Goal: Information Seeking & Learning: Check status

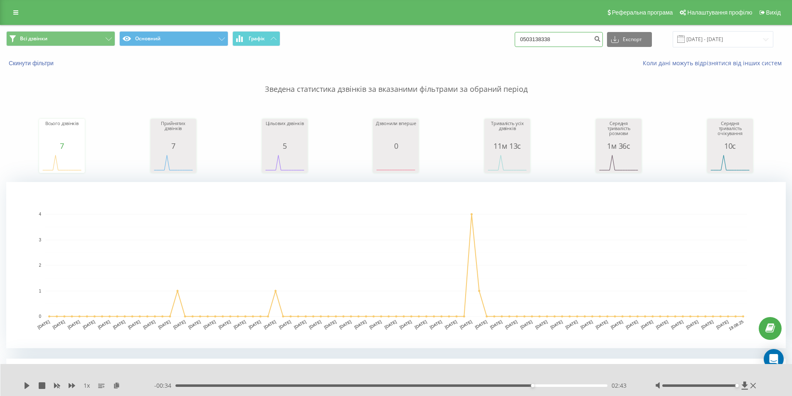
click at [539, 42] on input "0503138338" at bounding box center [558, 39] width 88 height 15
drag, startPoint x: 559, startPoint y: 39, endPoint x: 401, endPoint y: 70, distance: 161.4
click at [401, 70] on div "Всі дзвінки Основний Графік 0503138338 Експорт .csv .xls .xlsx [DATE] - [DATE] …" at bounding box center [395, 341] width 779 height 632
type input "0667222199"
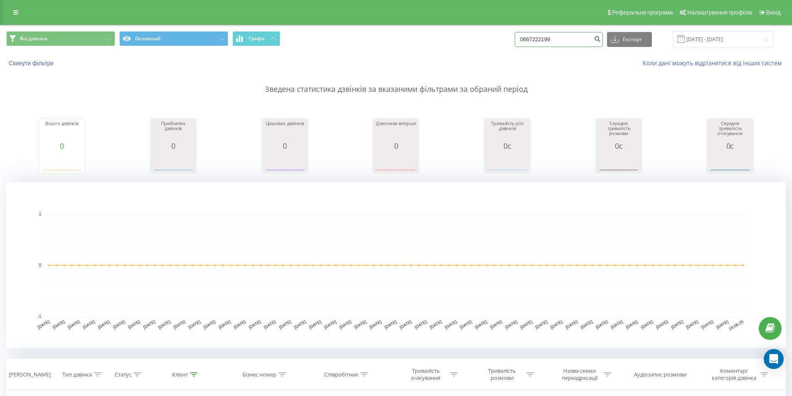
click at [556, 39] on input "0667222199" at bounding box center [558, 39] width 88 height 15
drag, startPoint x: 555, startPoint y: 40, endPoint x: 416, endPoint y: 71, distance: 142.6
click at [416, 71] on div "Всі дзвінки Основний Графік 0667222190672202199 Експорт .csv .xls .xlsx 19.05.2…" at bounding box center [395, 304] width 779 height 558
type input "0672202199"
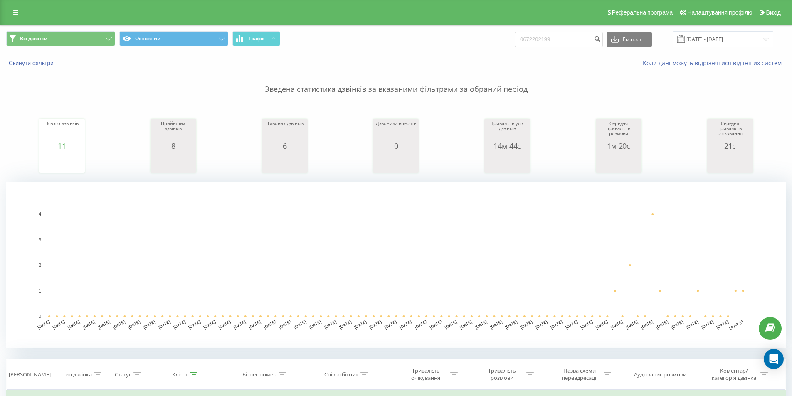
scroll to position [208, 0]
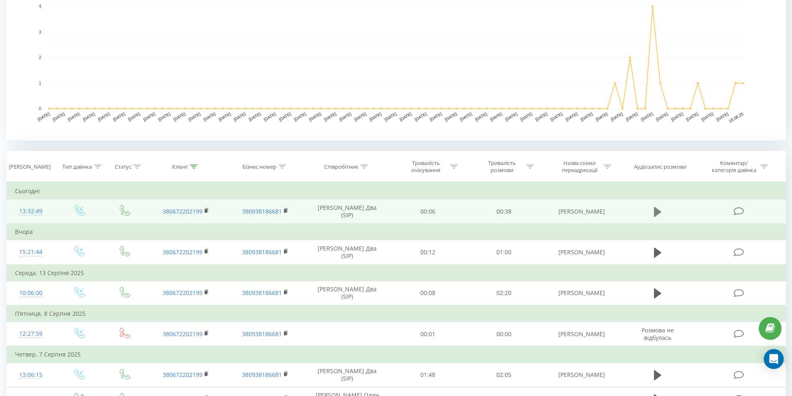
click at [654, 212] on icon at bounding box center [657, 212] width 7 height 12
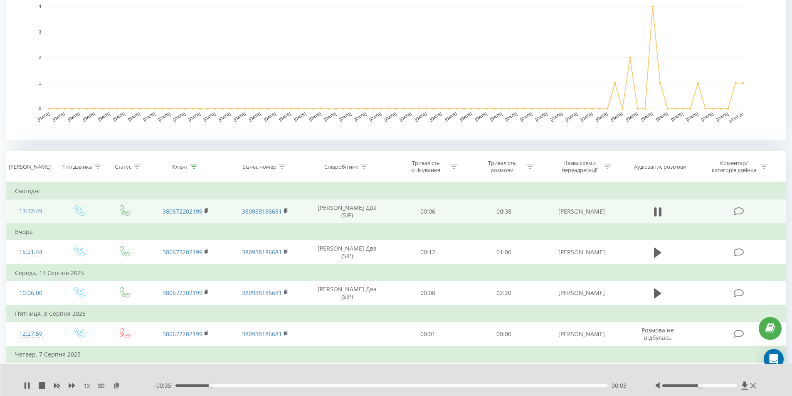
click at [736, 384] on div at bounding box center [699, 385] width 75 height 2
click at [659, 209] on icon at bounding box center [659, 211] width 2 height 9
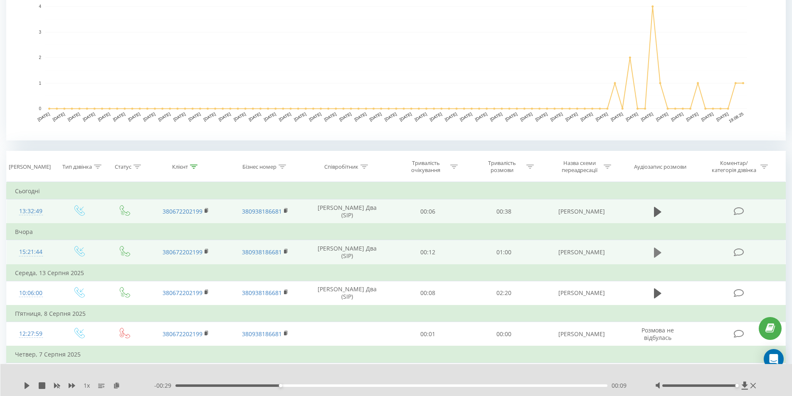
click at [656, 251] on icon at bounding box center [657, 253] width 7 height 10
click at [206, 248] on td "380672202199" at bounding box center [185, 252] width 79 height 25
click at [206, 248] on icon at bounding box center [206, 251] width 5 height 6
click at [206, 252] on rect at bounding box center [205, 252] width 2 height 4
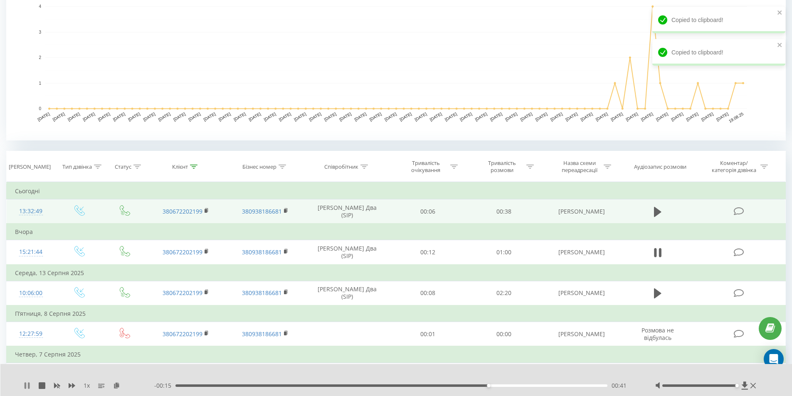
click at [27, 387] on icon at bounding box center [27, 385] width 7 height 7
